Goal: Information Seeking & Learning: Learn about a topic

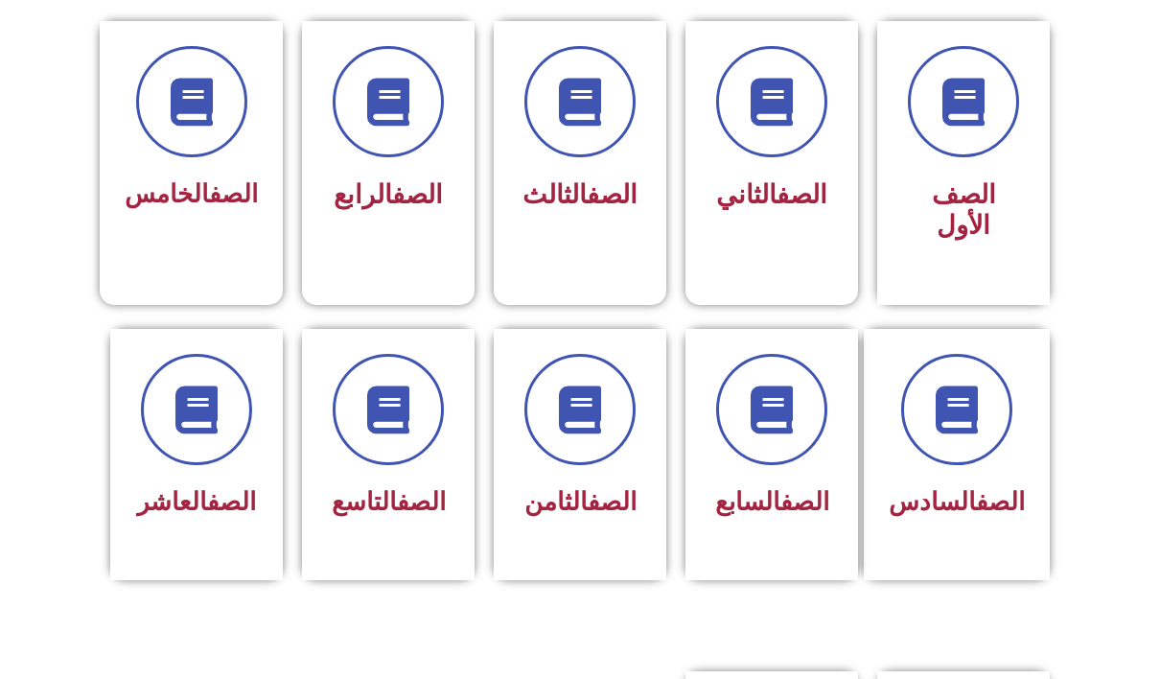
scroll to position [479, 0]
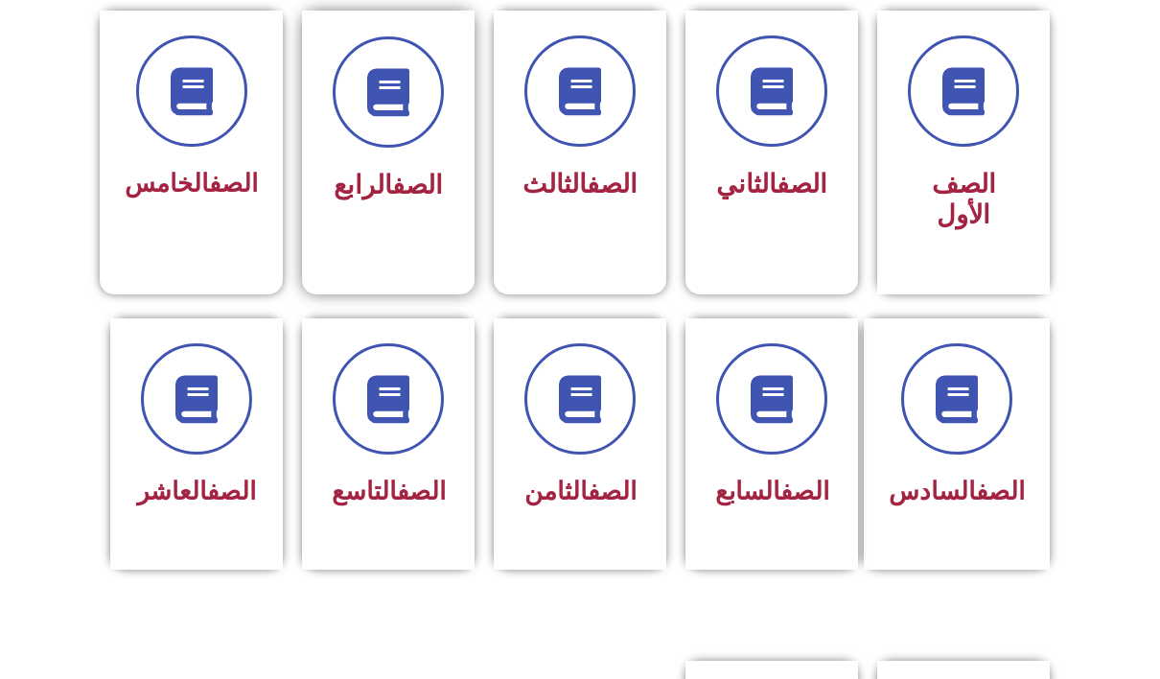
click at [400, 233] on div "الصف الرابع" at bounding box center [388, 138] width 173 height 254
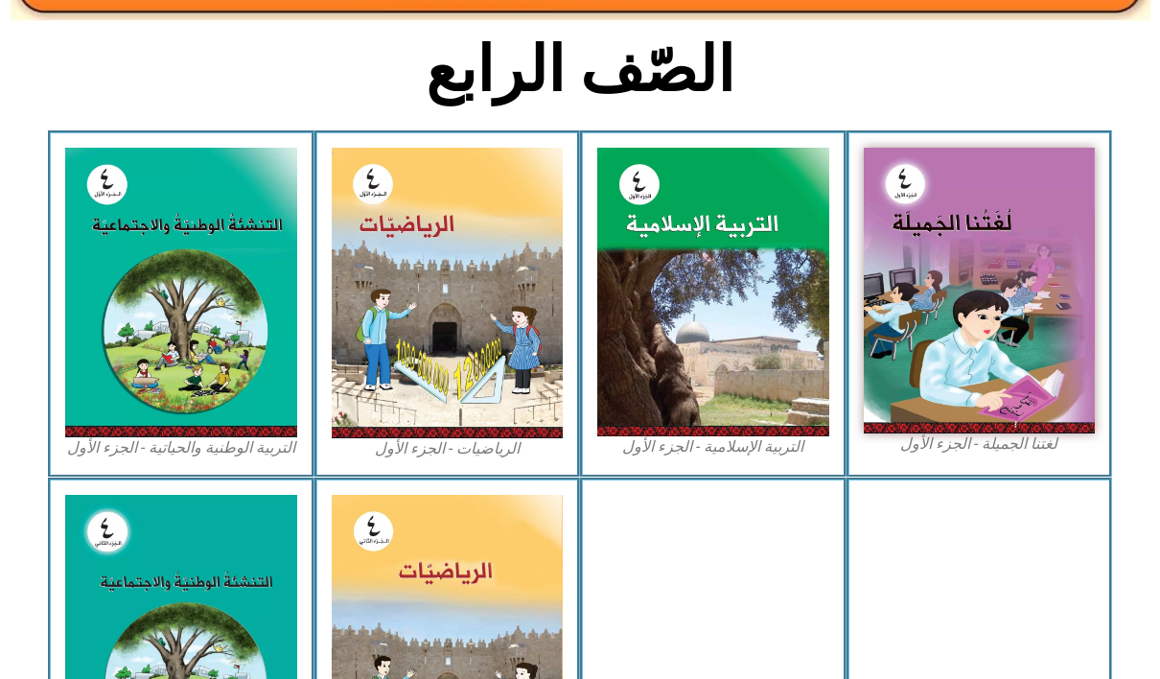
scroll to position [575, 0]
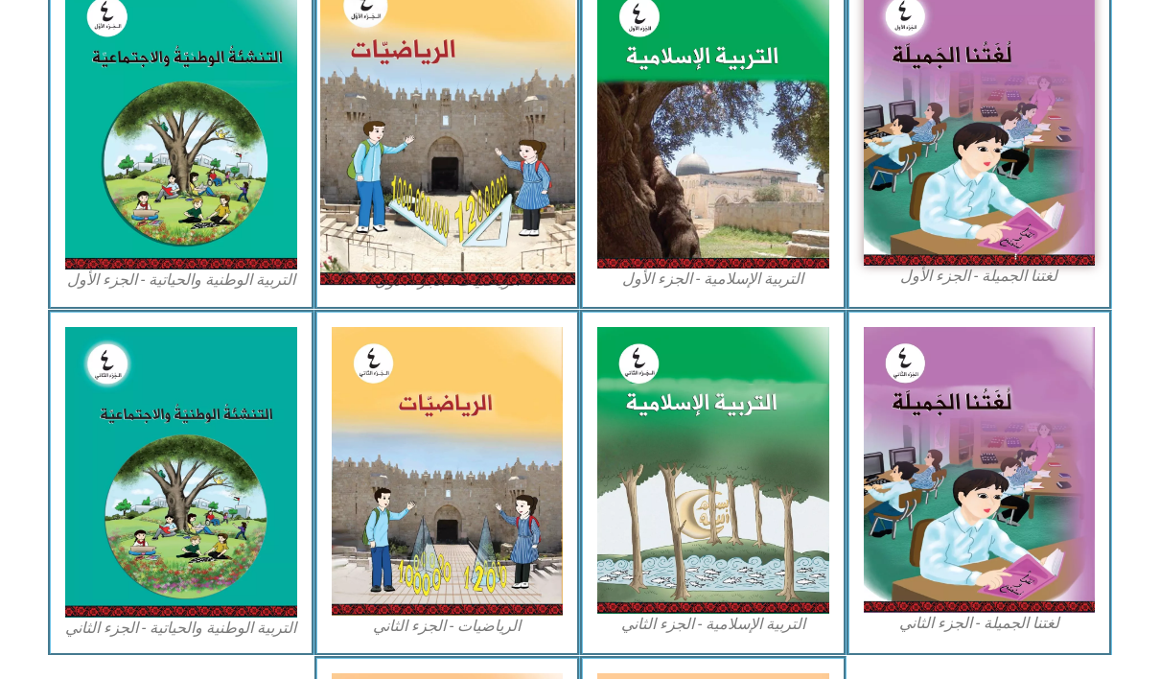
click at [459, 201] on img at bounding box center [446, 124] width 255 height 319
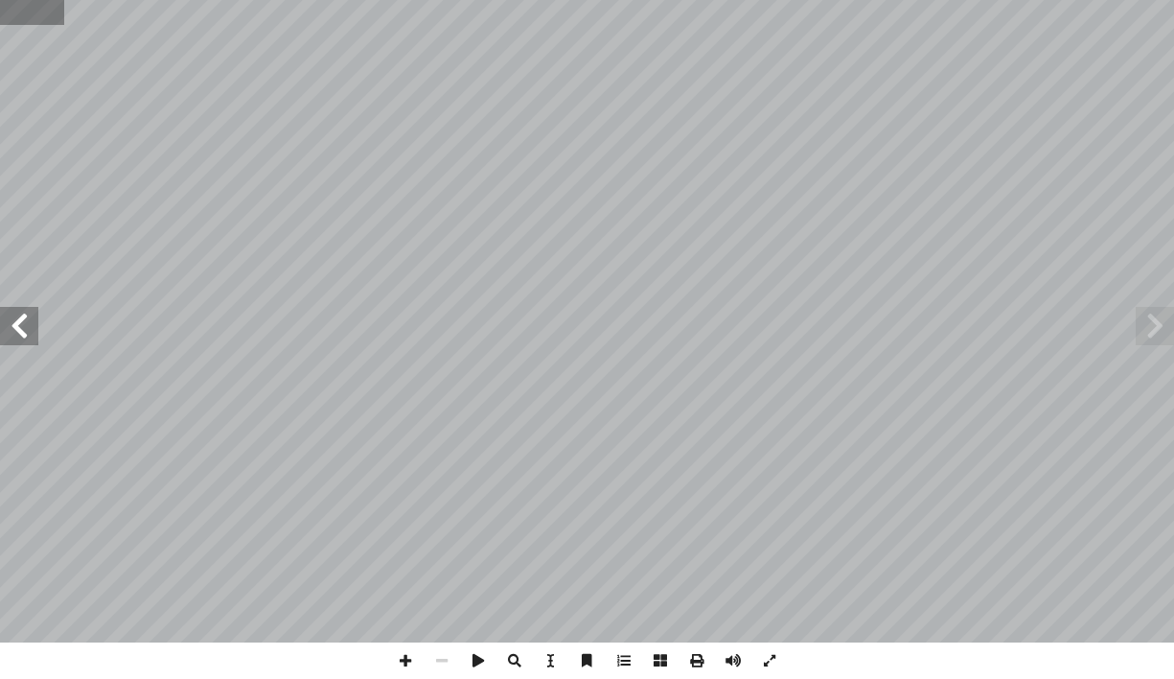
click at [10, 18] on input "text" at bounding box center [32, 12] width 64 height 25
type input "**"
click at [22, 332] on span at bounding box center [19, 326] width 38 height 38
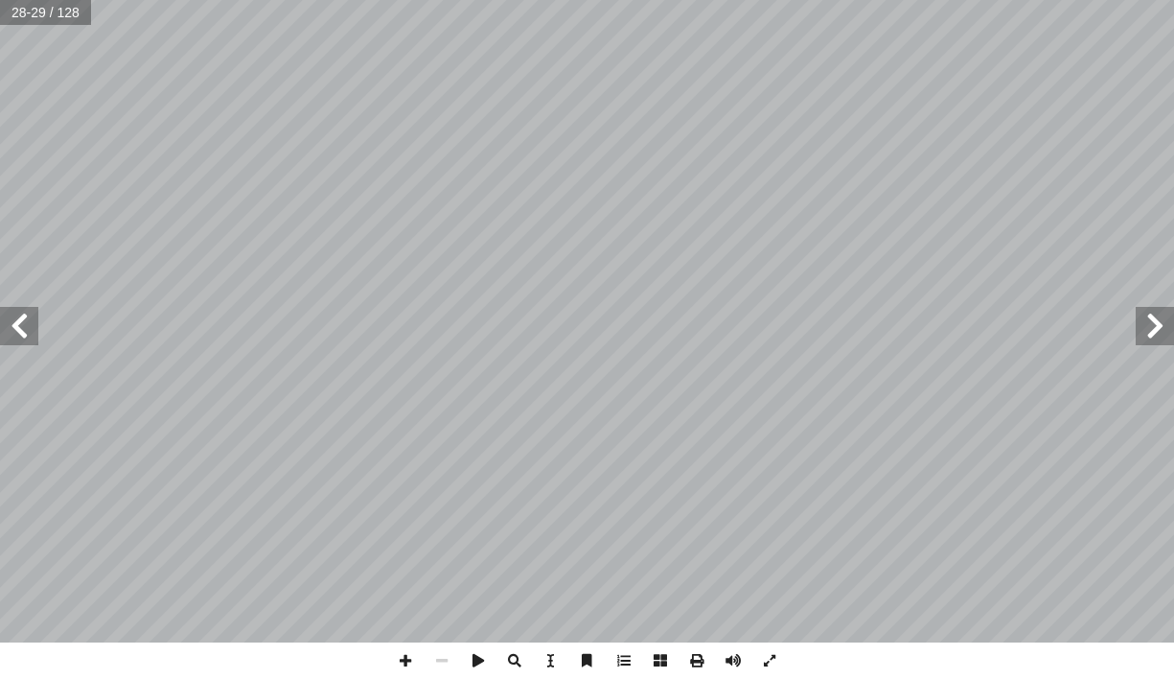
click at [22, 333] on span at bounding box center [19, 326] width 38 height 38
click at [22, 334] on span at bounding box center [19, 326] width 38 height 38
click at [1166, 332] on span at bounding box center [1155, 326] width 38 height 38
click at [401, 658] on span at bounding box center [405, 660] width 36 height 36
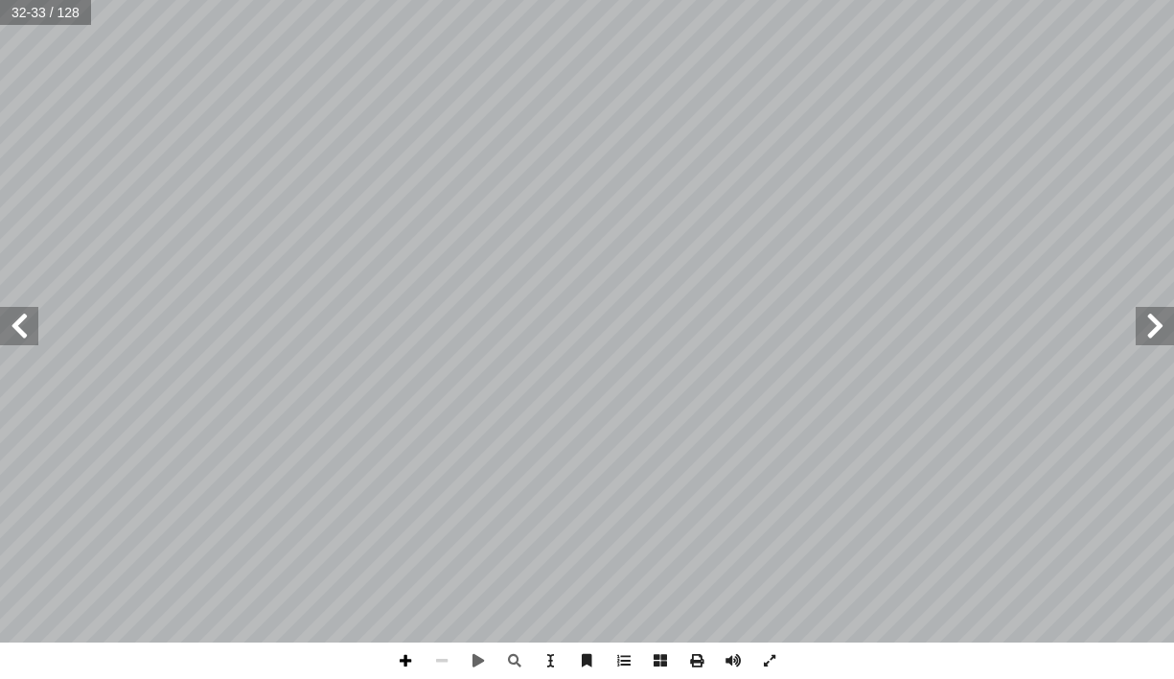
click at [402, 658] on span at bounding box center [405, 660] width 36 height 36
click at [407, 657] on span at bounding box center [405, 660] width 36 height 36
click at [411, 658] on span at bounding box center [405, 660] width 36 height 36
click at [31, 326] on span at bounding box center [19, 326] width 38 height 38
